Goal: Transaction & Acquisition: Book appointment/travel/reservation

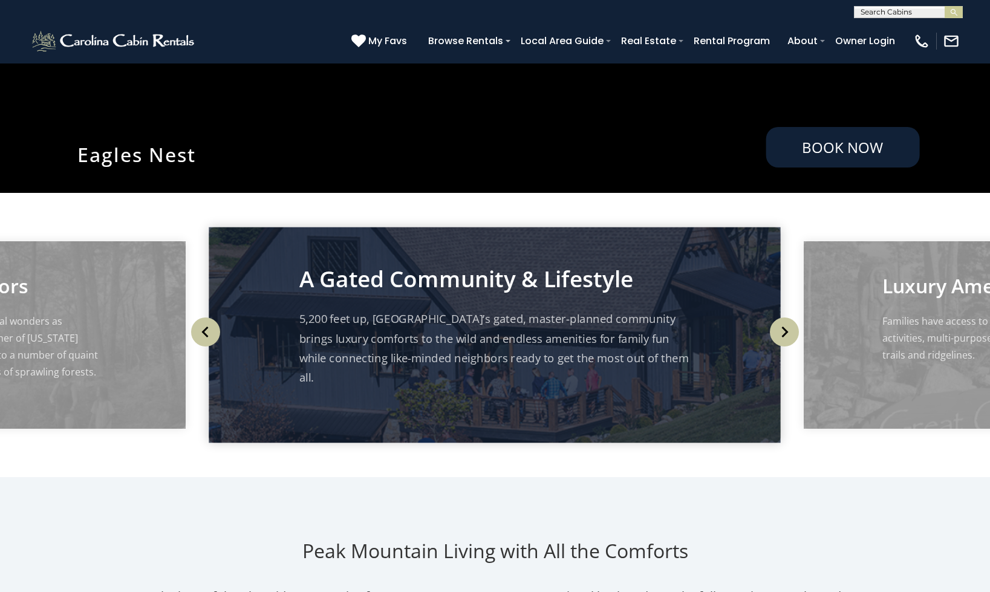
drag, startPoint x: 922, startPoint y: 148, endPoint x: 905, endPoint y: 150, distance: 17.7
click at [867, 151] on link "Book Now" at bounding box center [843, 147] width 154 height 41
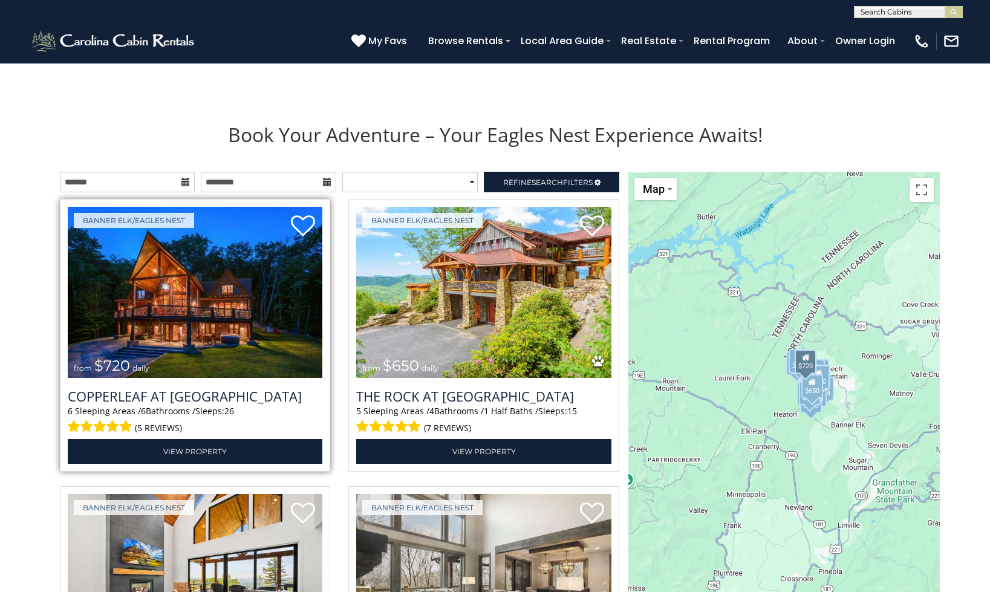
scroll to position [1332, 0]
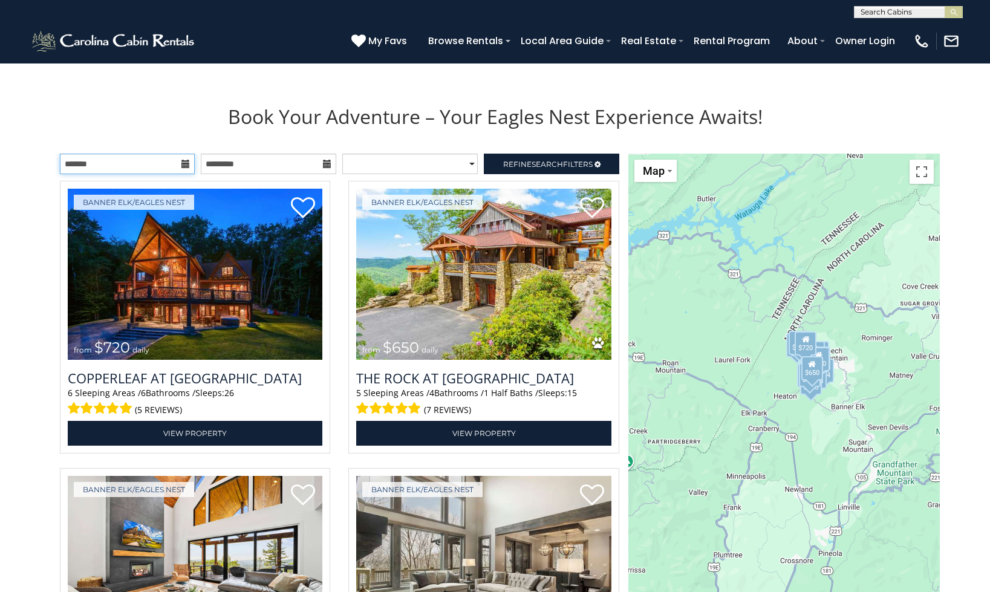
click at [175, 174] on input "text" at bounding box center [127, 164] width 135 height 21
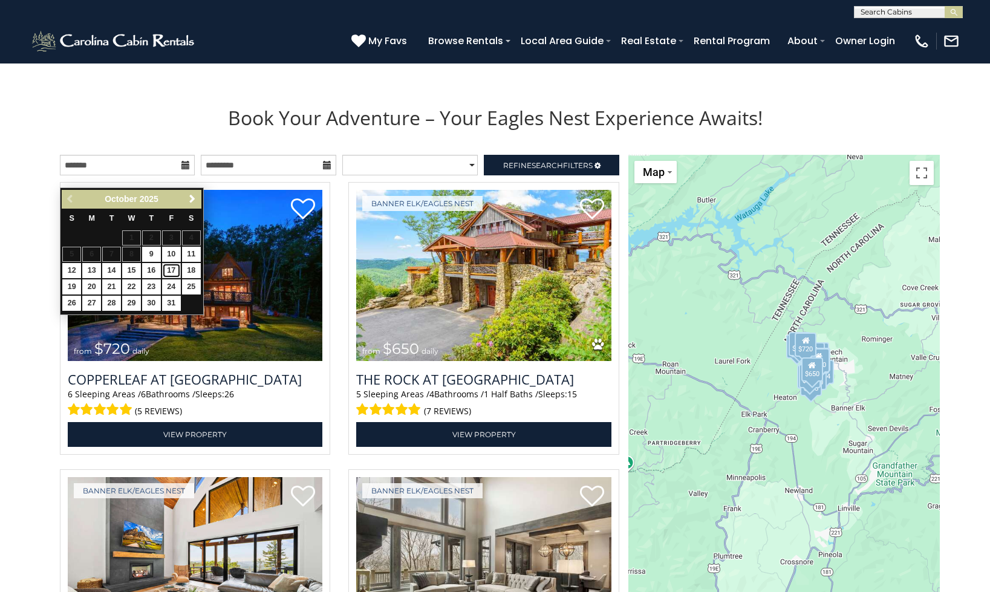
click at [172, 264] on link "17" at bounding box center [171, 270] width 19 height 15
type input "**********"
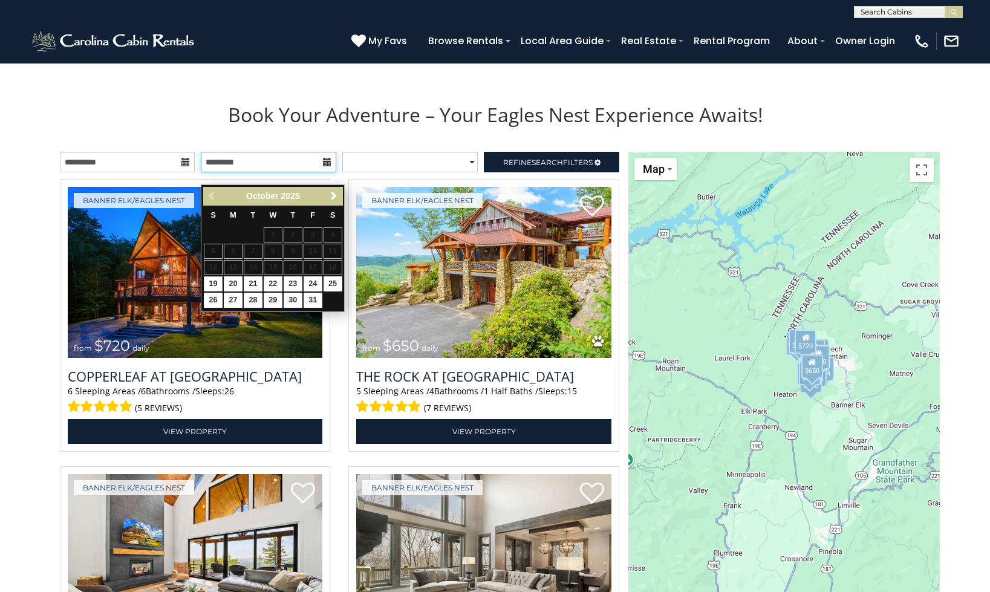
scroll to position [1336, 0]
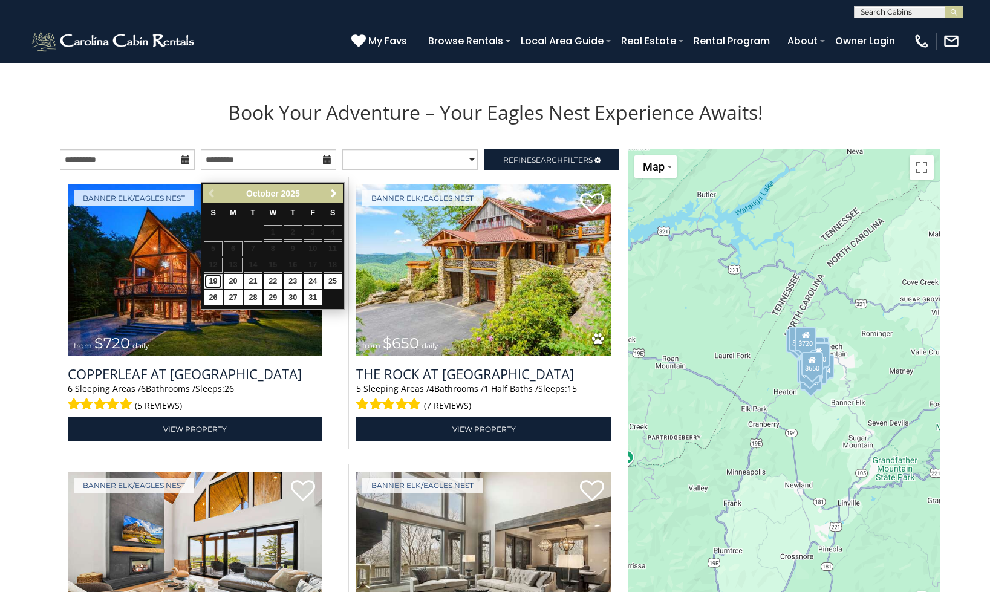
click at [212, 278] on link "19" at bounding box center [213, 281] width 19 height 15
type input "**********"
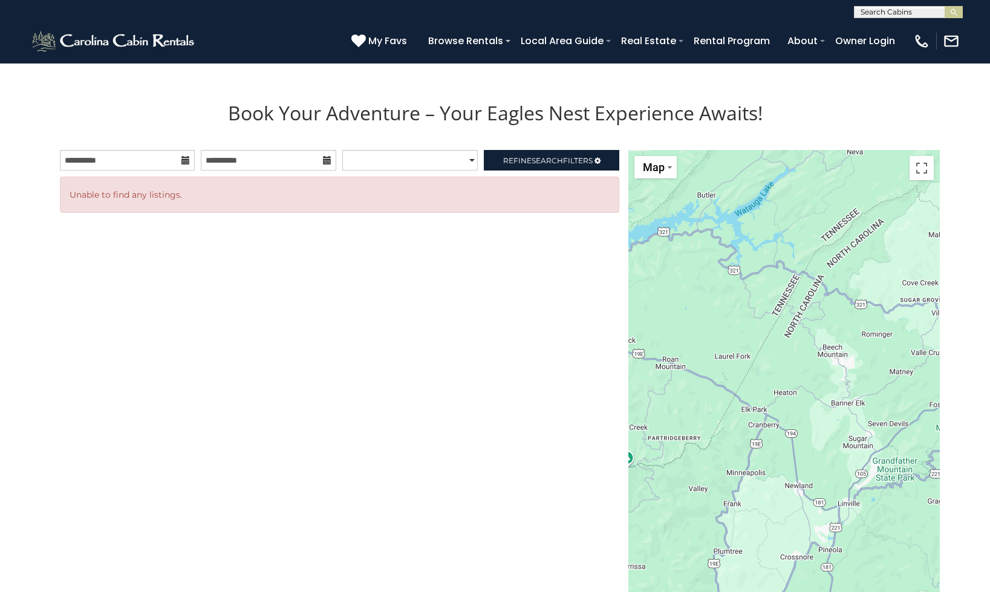
scroll to position [1337, 0]
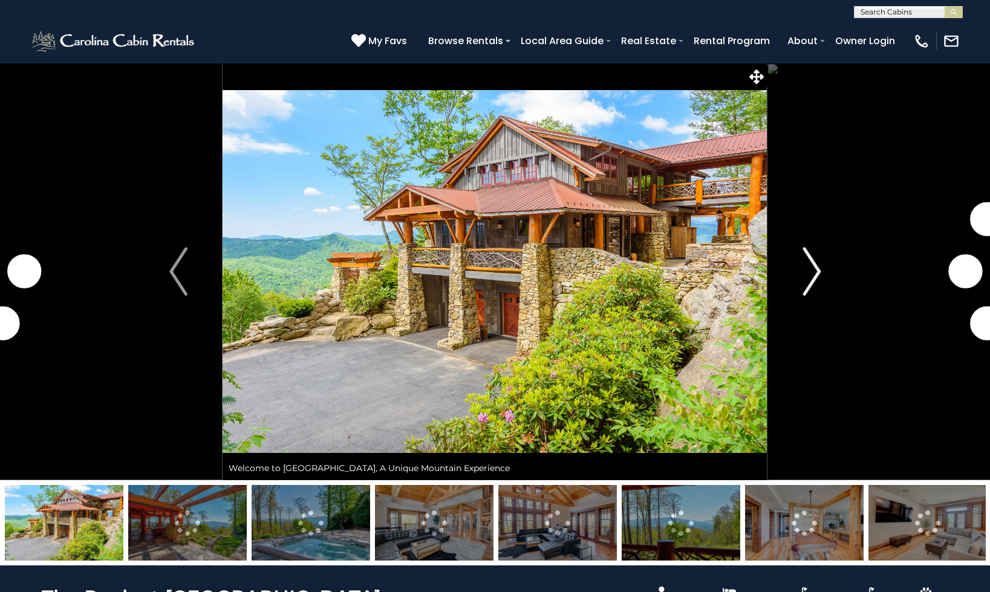
click at [794, 263] on button "Next" at bounding box center [811, 271] width 89 height 417
